Goal: Task Accomplishment & Management: Use online tool/utility

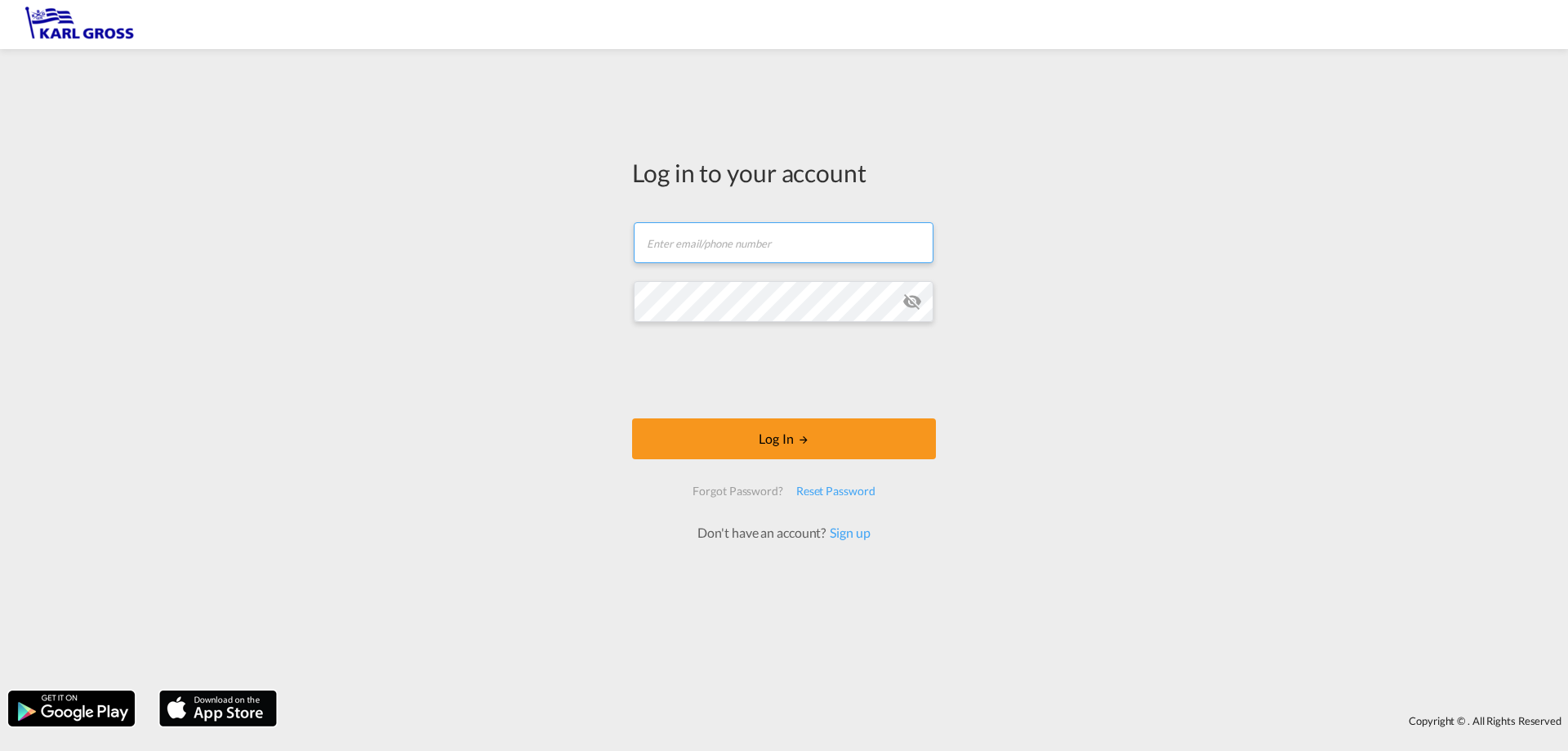
type input "[PERSON_NAME][EMAIL_ADDRESS][DOMAIN_NAME]"
click at [781, 413] on form "[PERSON_NAME][EMAIL_ADDRESS][DOMAIN_NAME] Email field is required Password fiel…" at bounding box center [784, 374] width 304 height 336
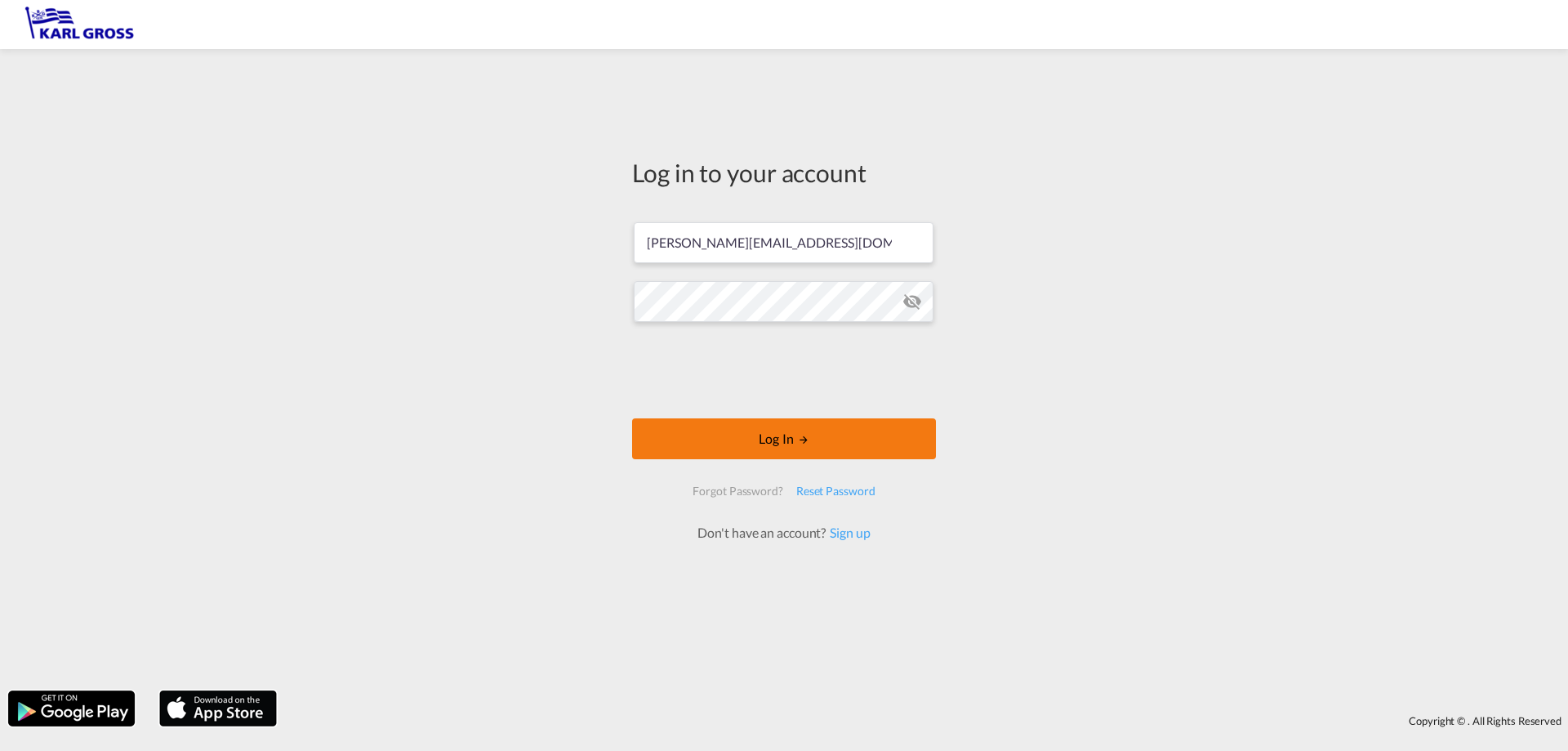
click at [779, 444] on button "Log In" at bounding box center [784, 438] width 304 height 41
